Goal: Obtain resource: Download file/media

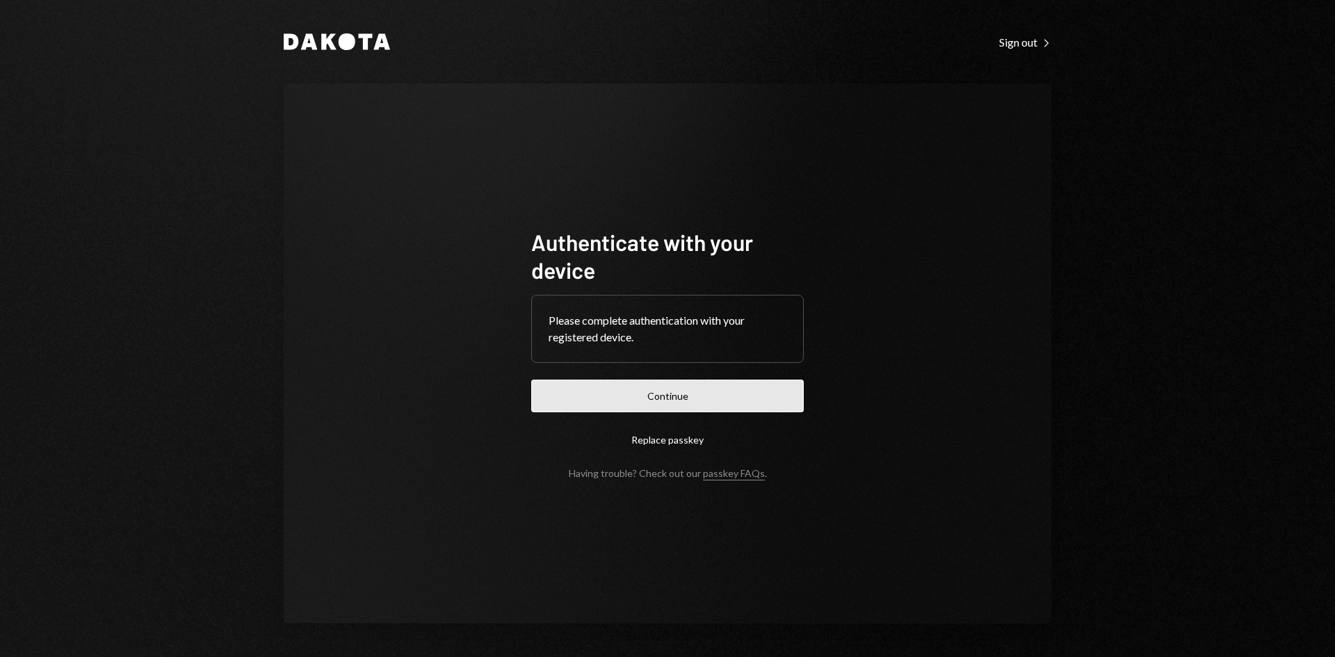
click at [767, 386] on button "Continue" at bounding box center [667, 396] width 273 height 33
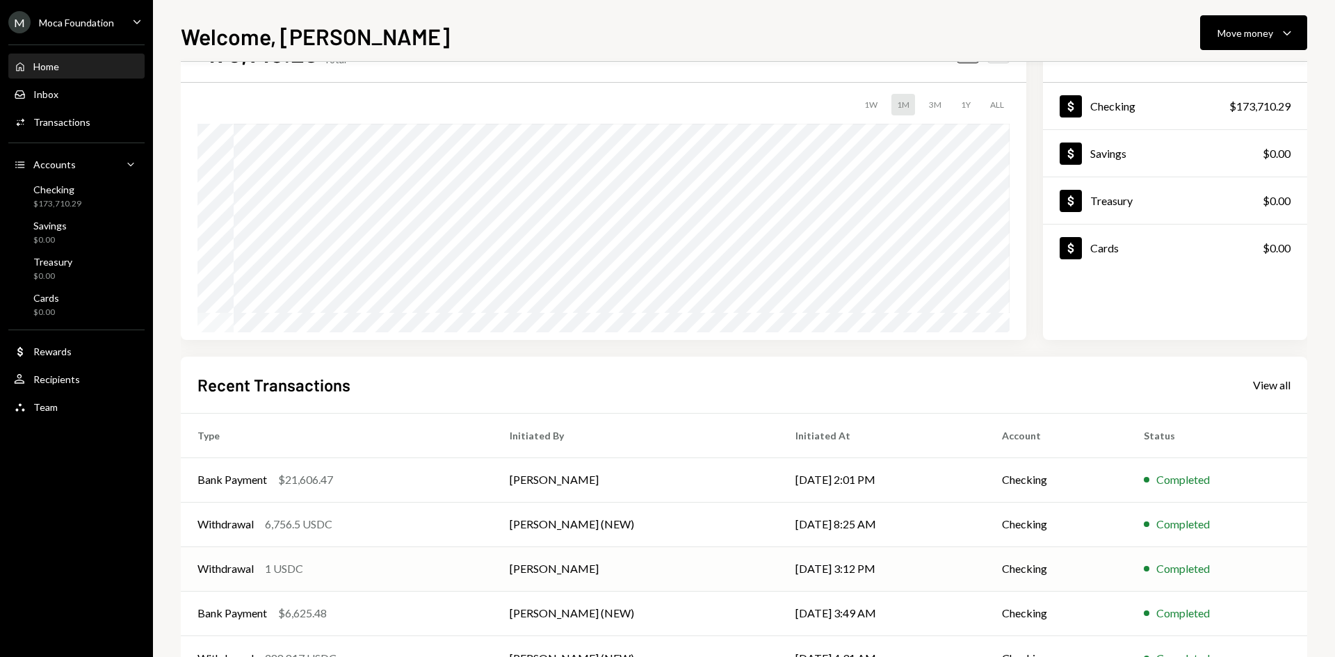
scroll to position [115, 0]
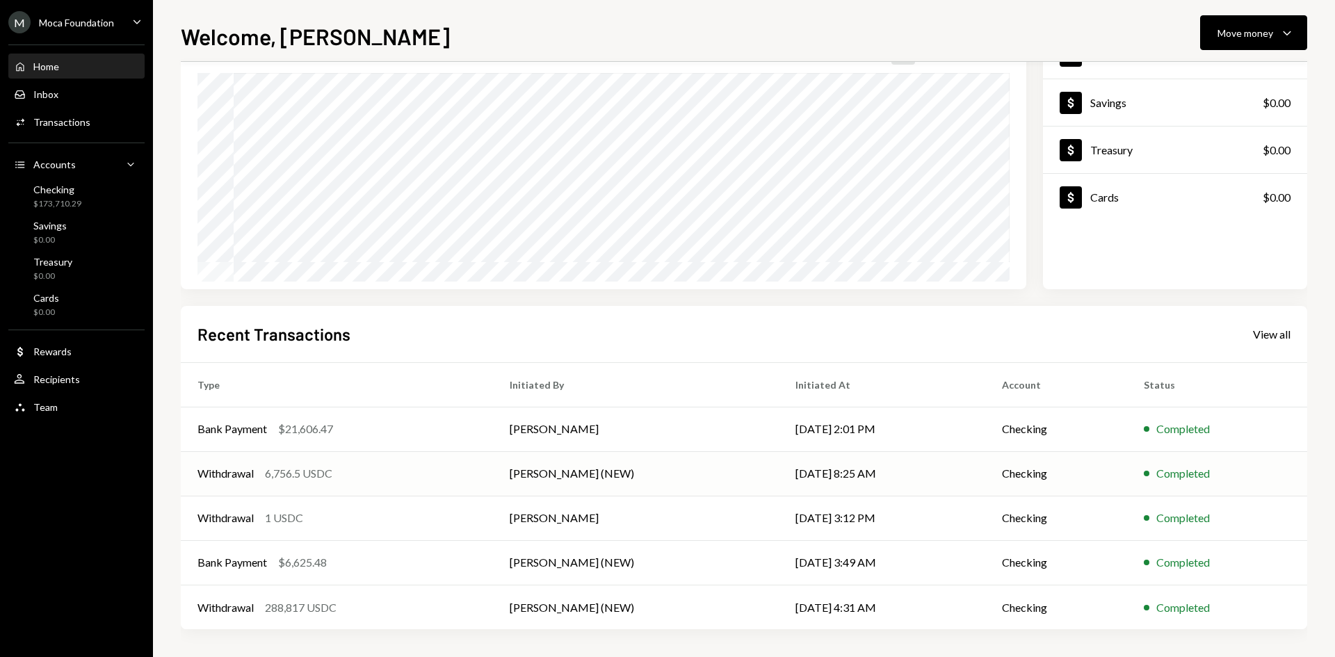
click at [393, 456] on td "Withdrawal 6,756.5 USDC" at bounding box center [337, 473] width 312 height 45
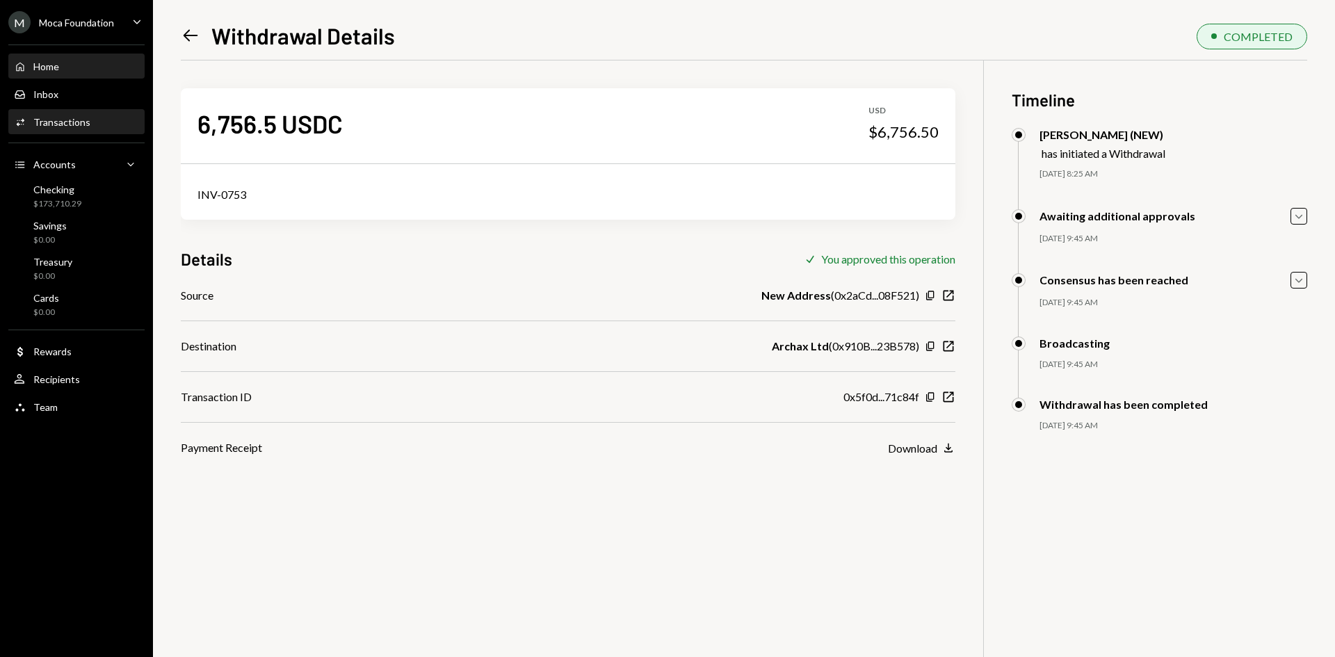
click at [83, 64] on div "Home Home" at bounding box center [76, 67] width 125 height 13
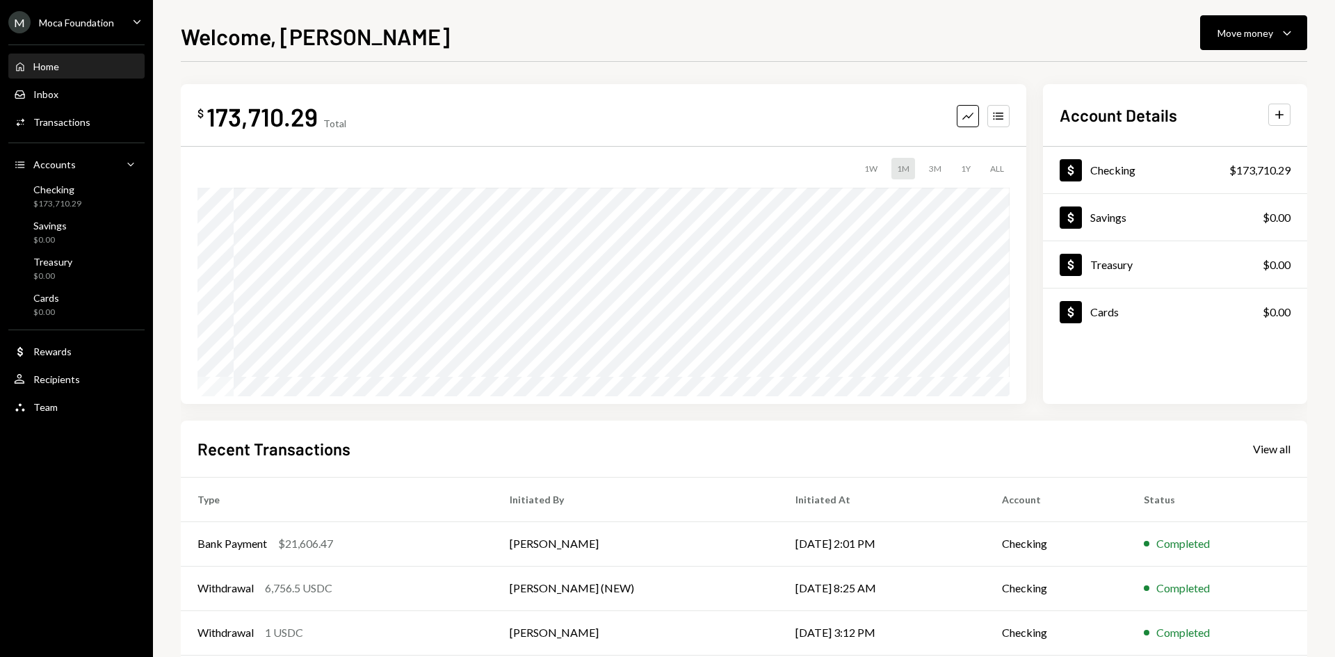
click at [79, 32] on div "M Moca Foundation" at bounding box center [61, 22] width 106 height 22
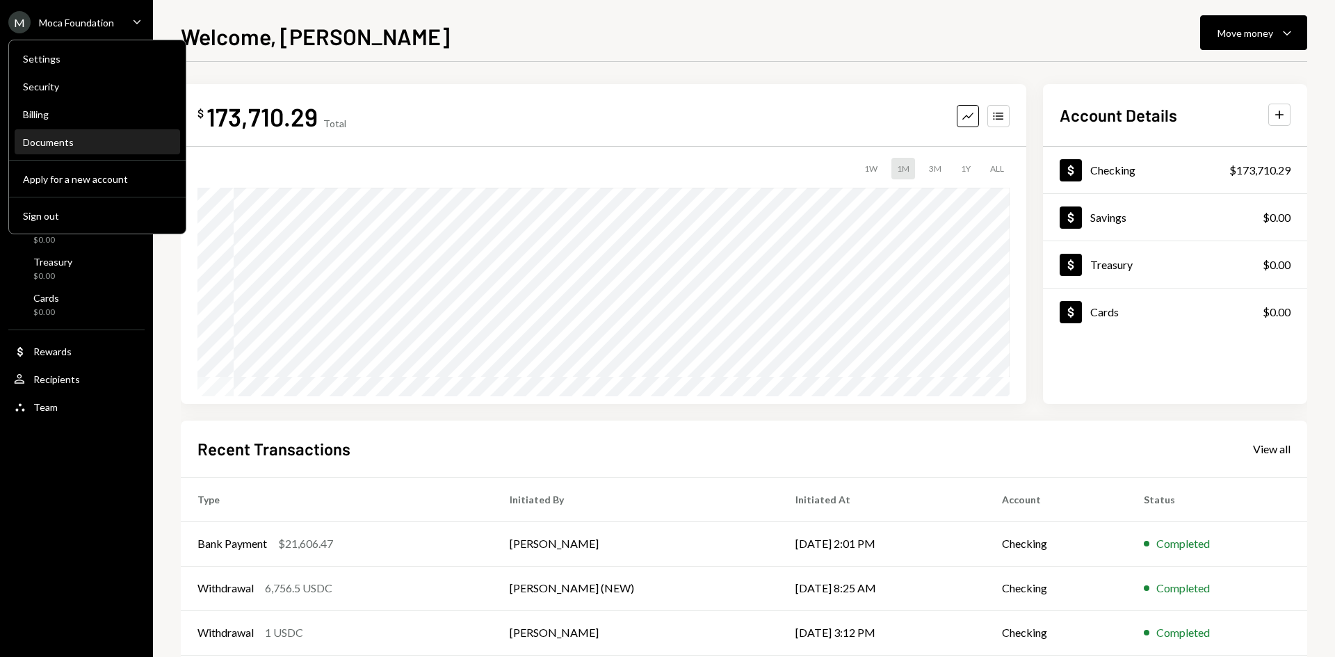
click at [83, 139] on div "Documents" at bounding box center [97, 142] width 149 height 12
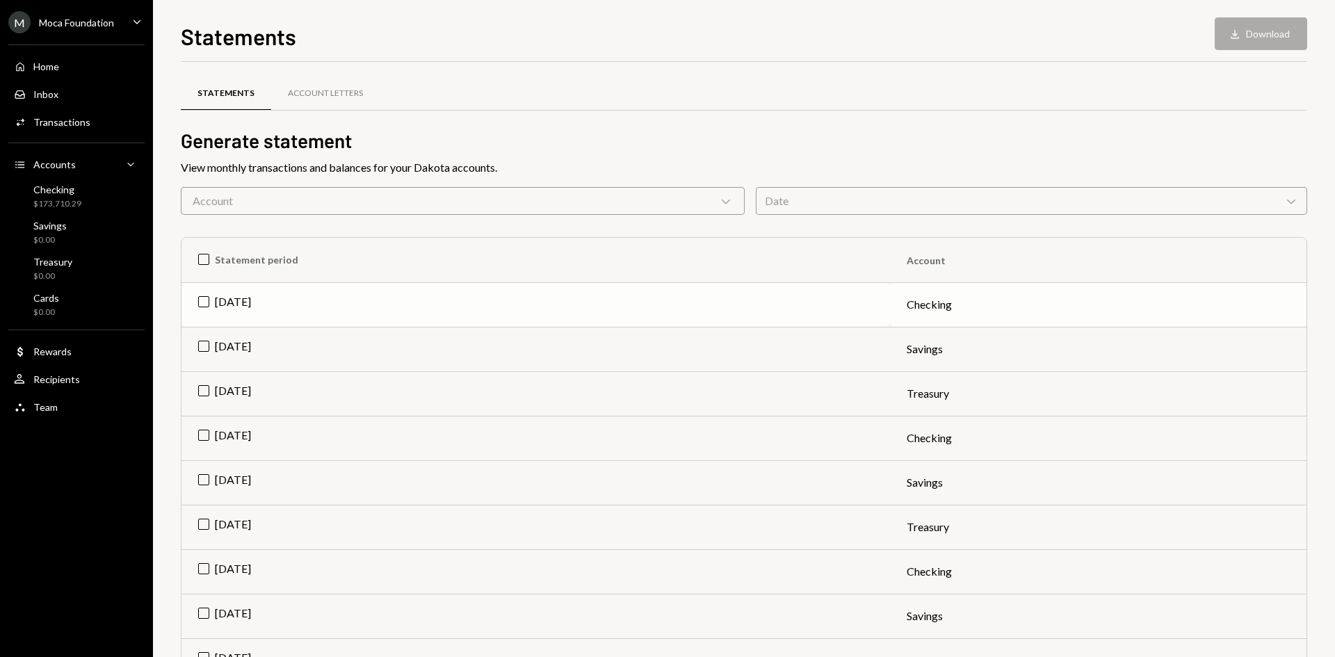
click at [450, 315] on td "[DATE]" at bounding box center [536, 304] width 709 height 45
click at [1260, 45] on button "Download Download" at bounding box center [1261, 33] width 93 height 33
